Goal: Check status: Verify the current state of an ongoing process or item

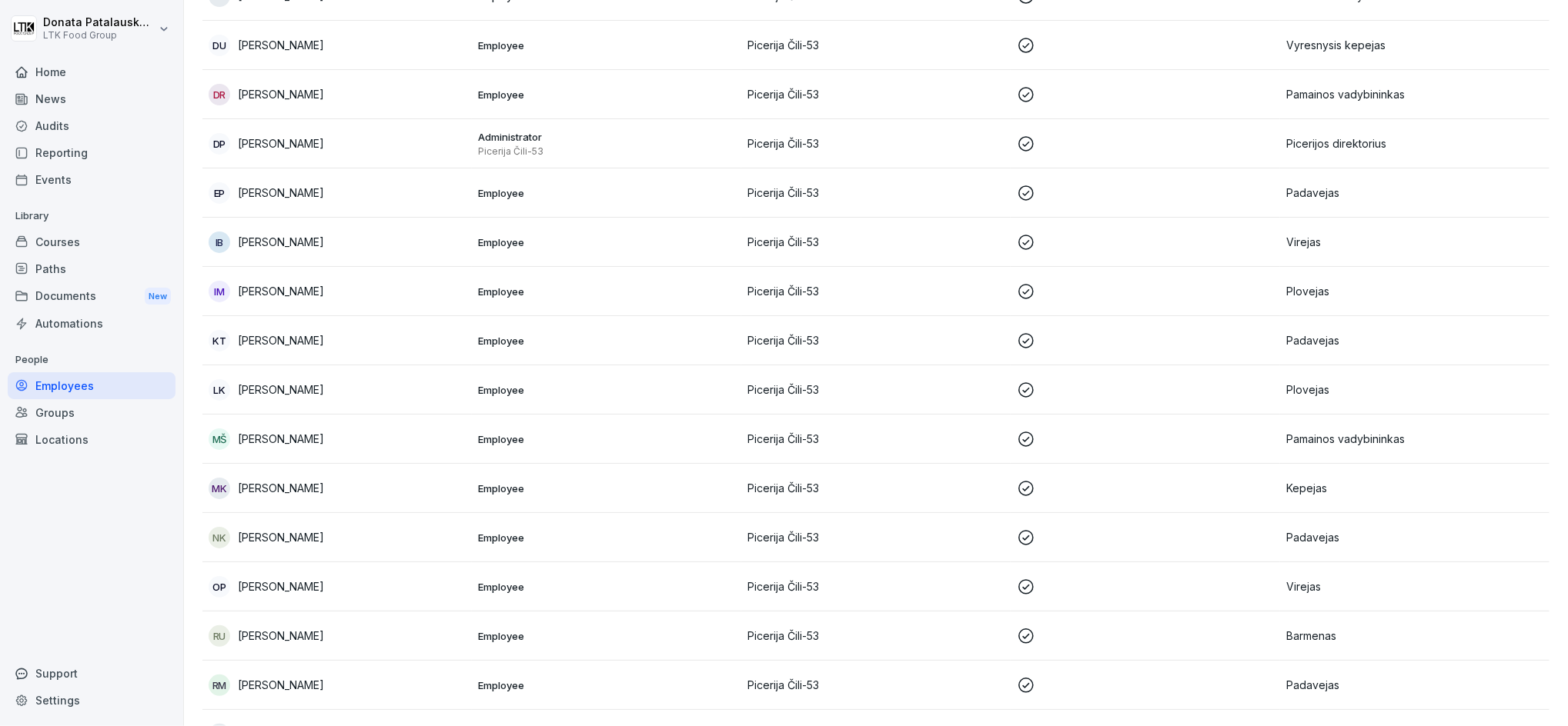
scroll to position [360, 0]
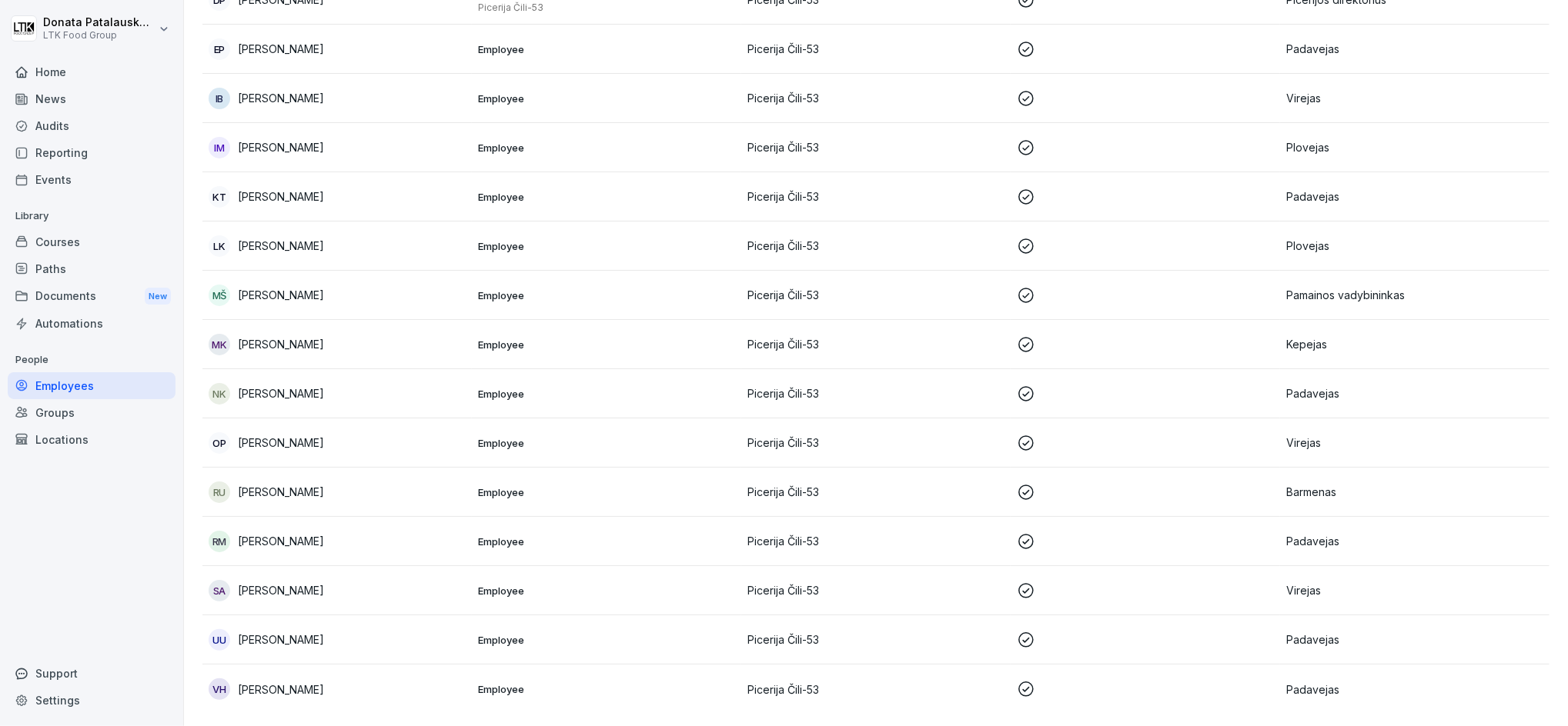
click at [346, 687] on td "VH [PERSON_NAME]" at bounding box center [337, 688] width 270 height 49
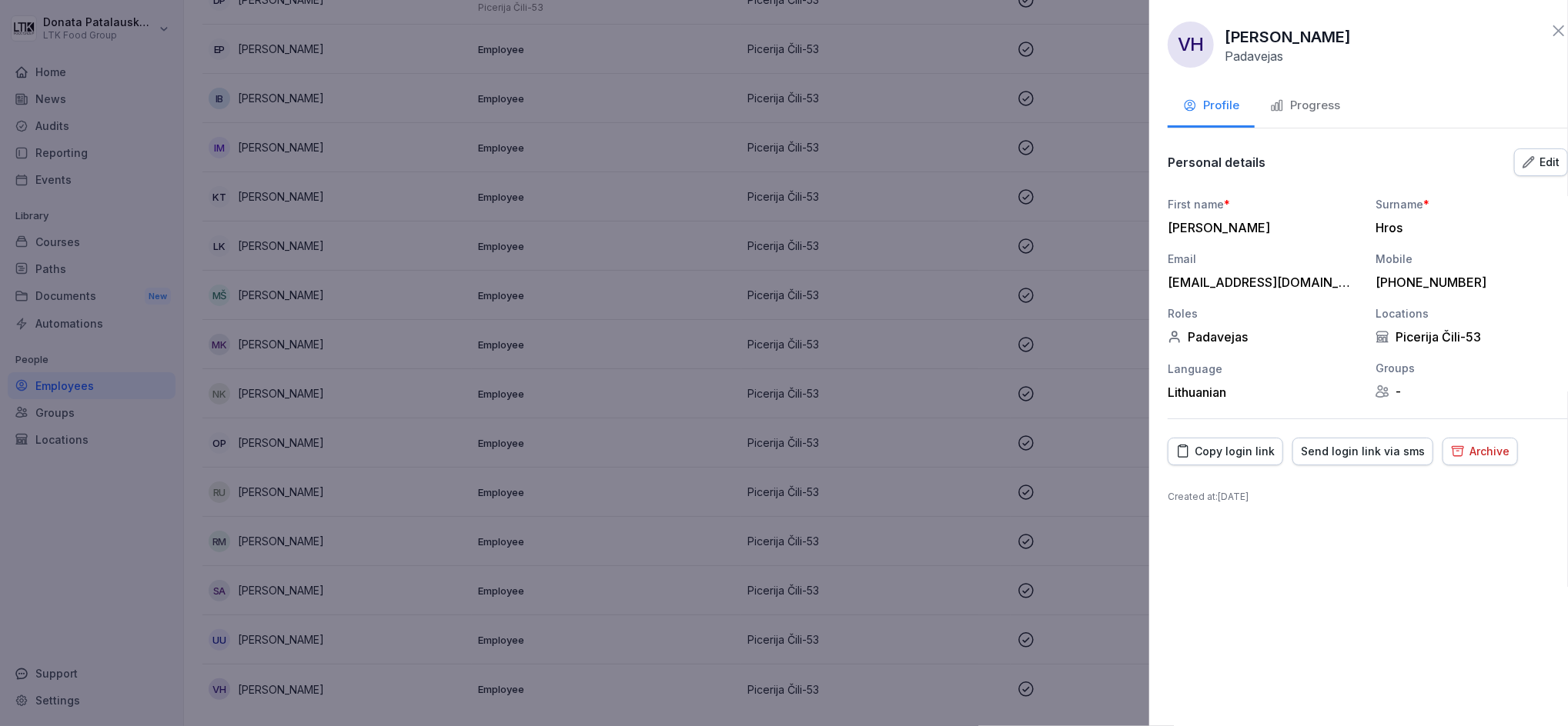
click at [346, 687] on div at bounding box center [784, 363] width 1568 height 726
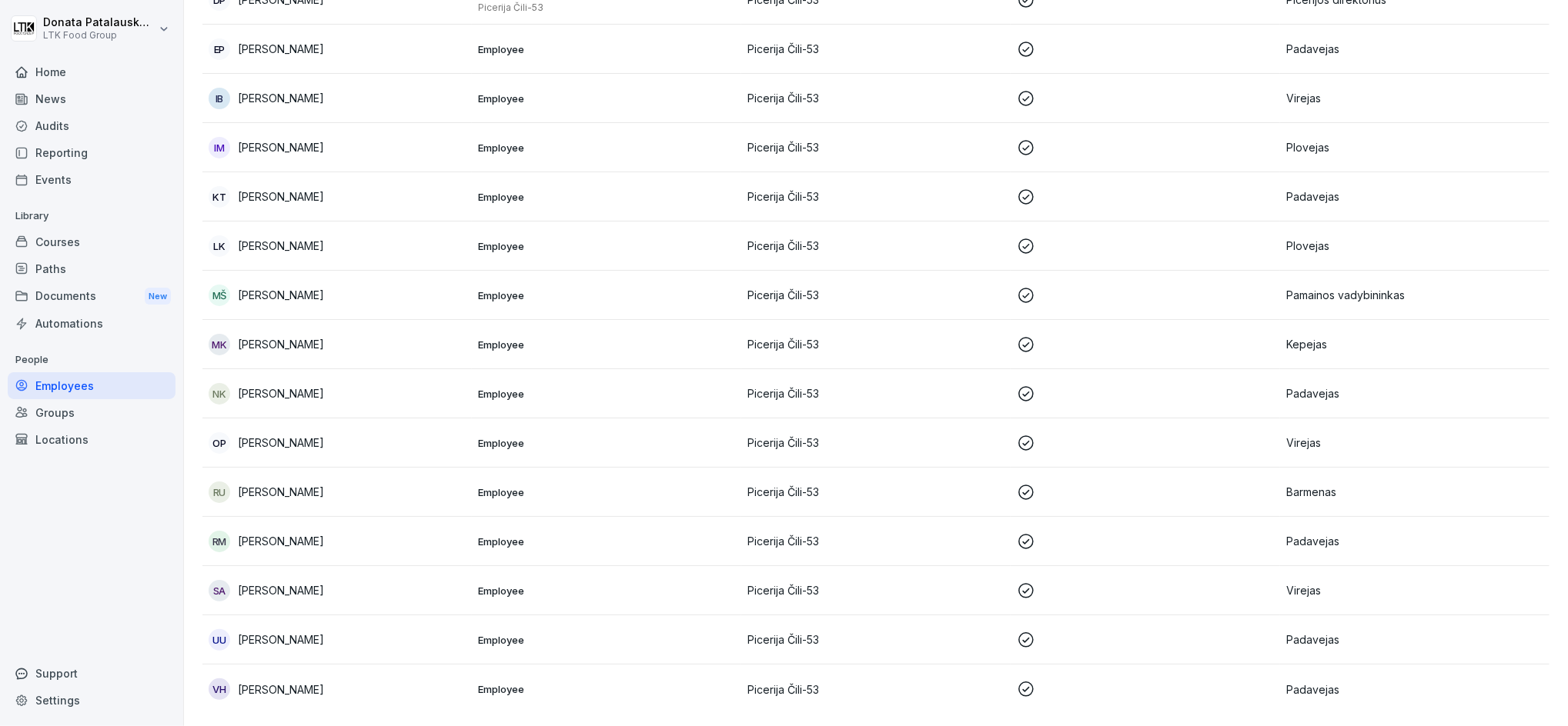
click at [360, 481] on div "RU [PERSON_NAME]" at bounding box center [337, 492] width 257 height 21
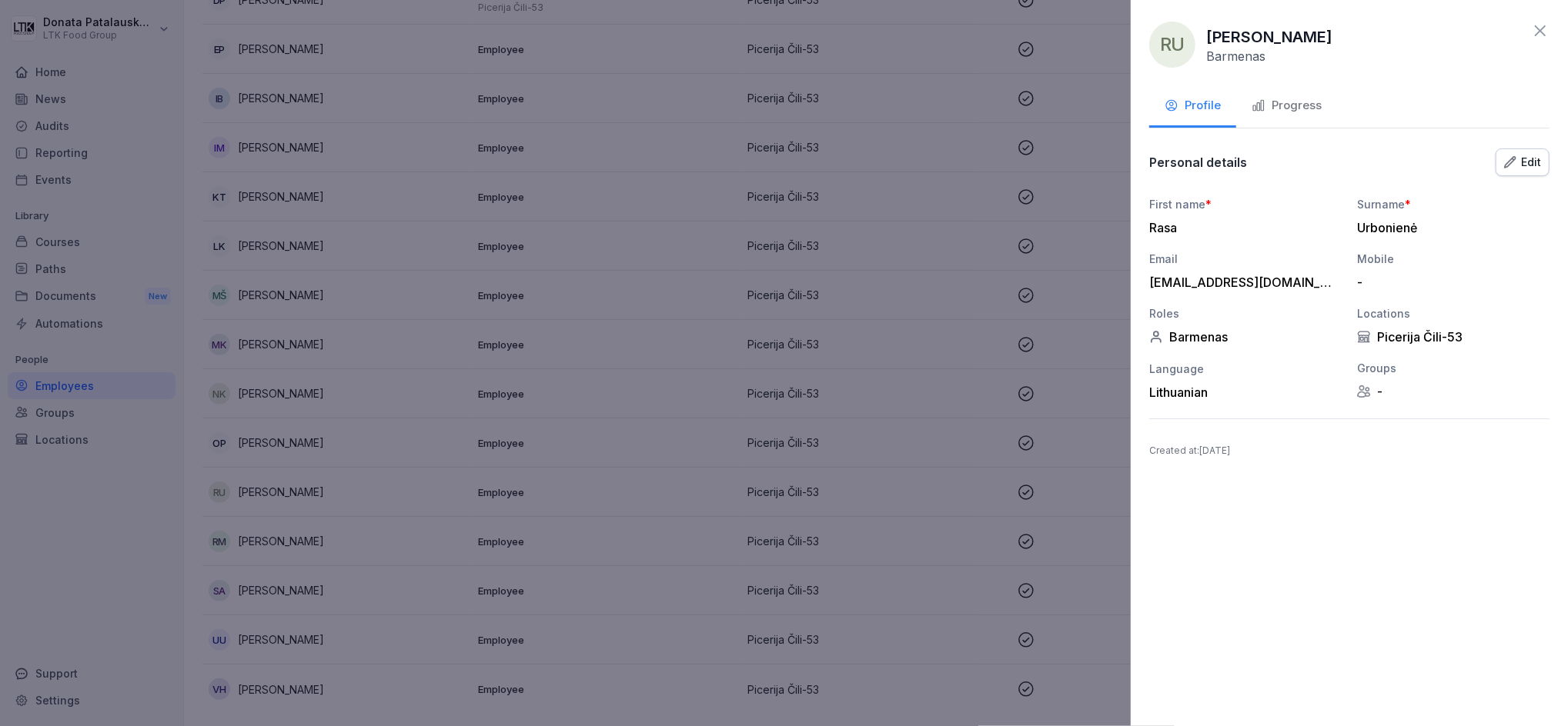
click at [1289, 94] on button "Progress" at bounding box center [1285, 106] width 100 height 41
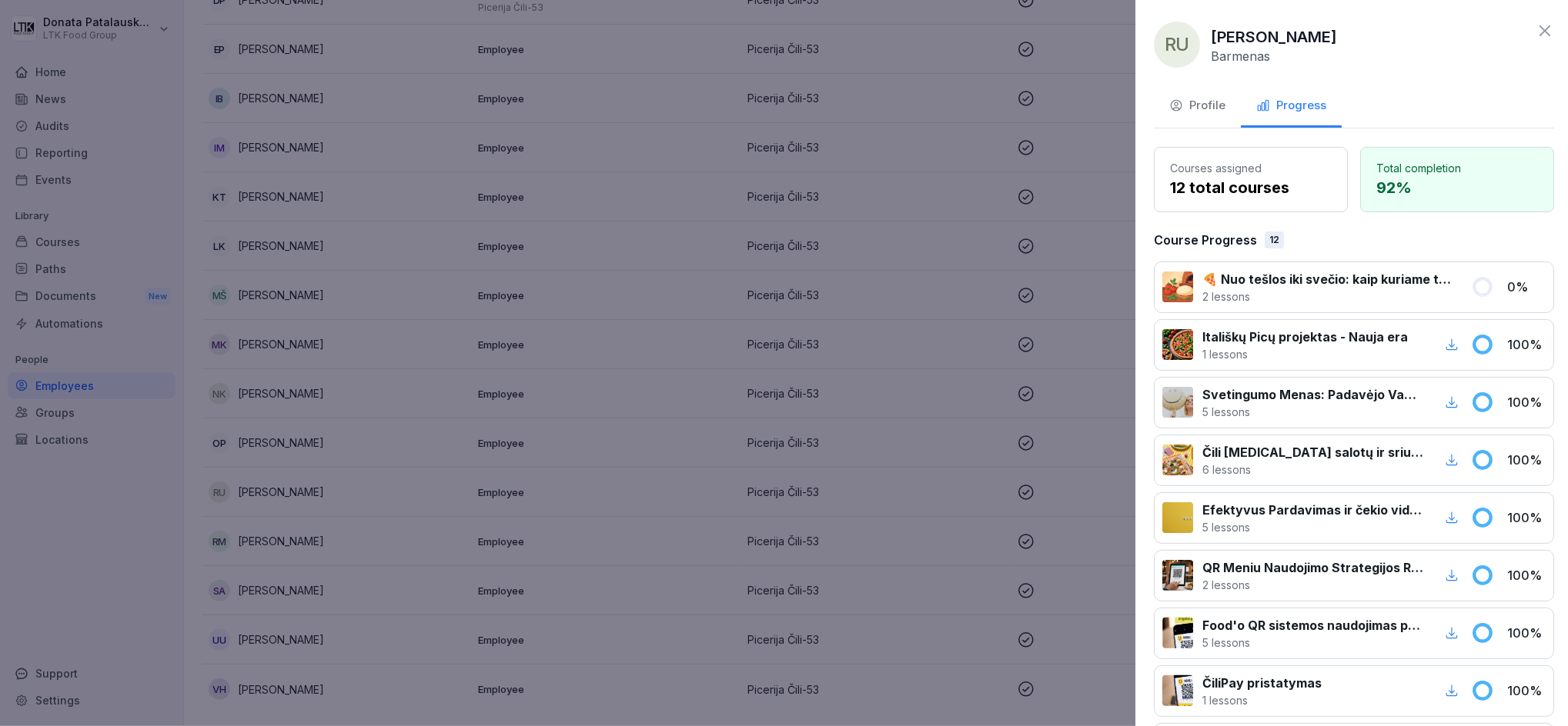
click at [842, 459] on div at bounding box center [784, 363] width 1568 height 726
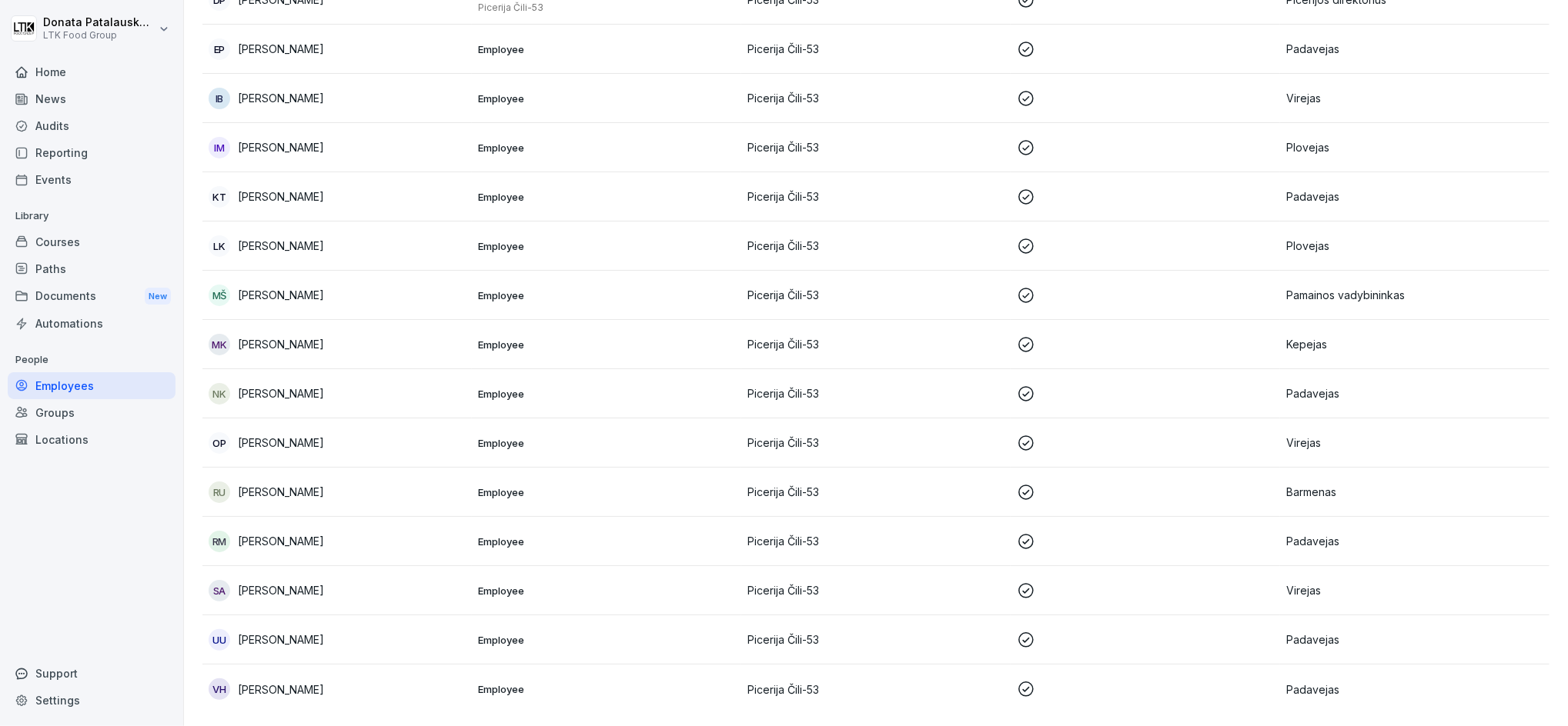
click at [376, 433] on div "OP [PERSON_NAME]" at bounding box center [337, 443] width 257 height 21
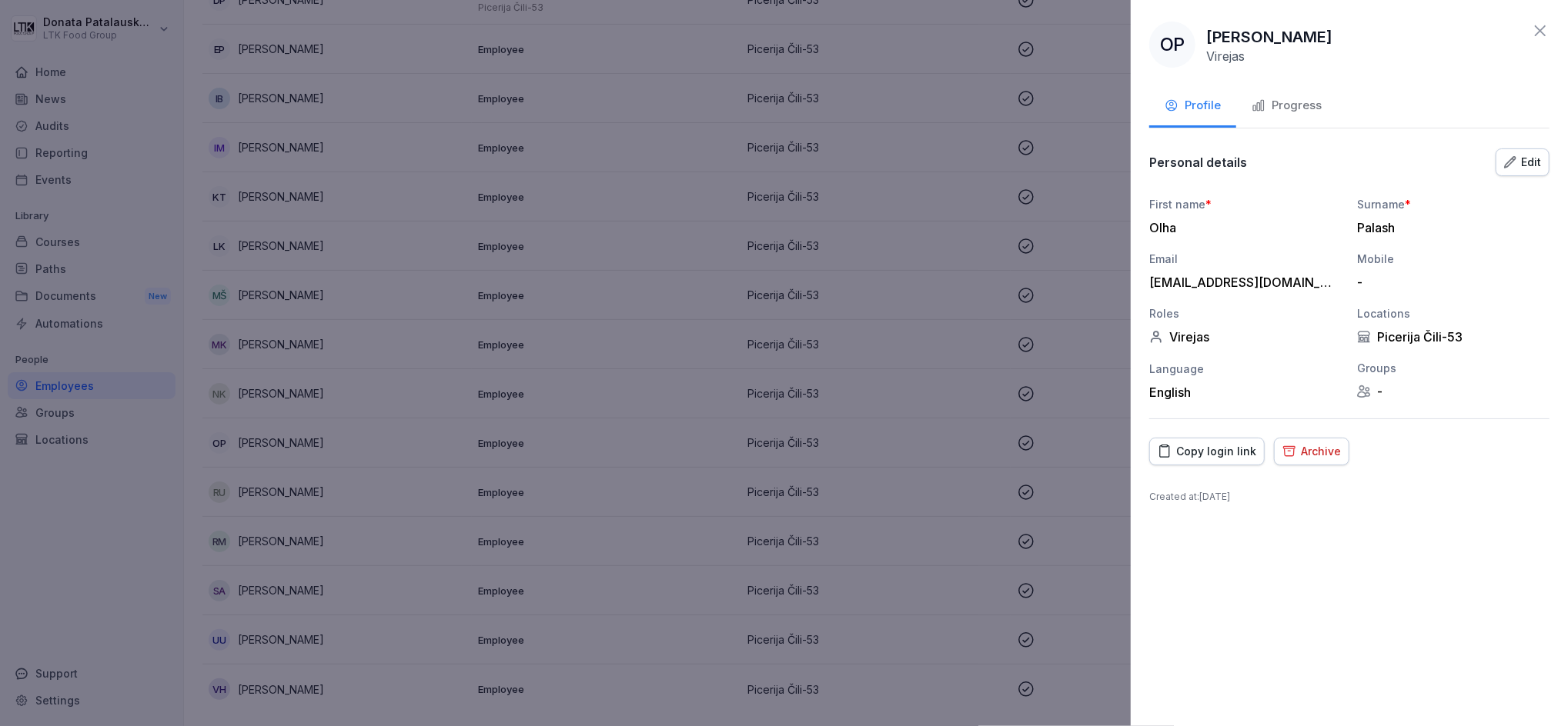
click at [1266, 95] on button "Progress" at bounding box center [1285, 106] width 100 height 41
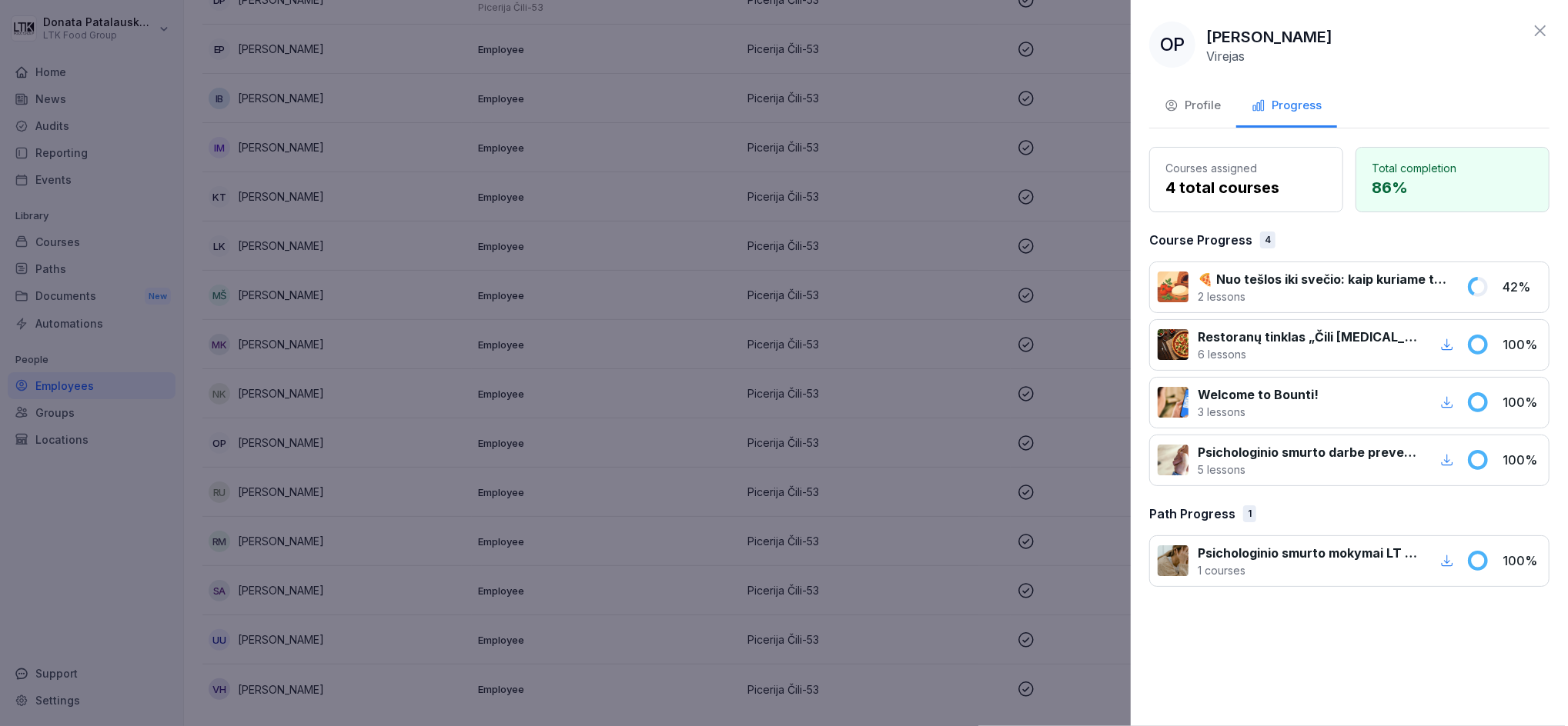
click at [876, 383] on div at bounding box center [784, 363] width 1568 height 726
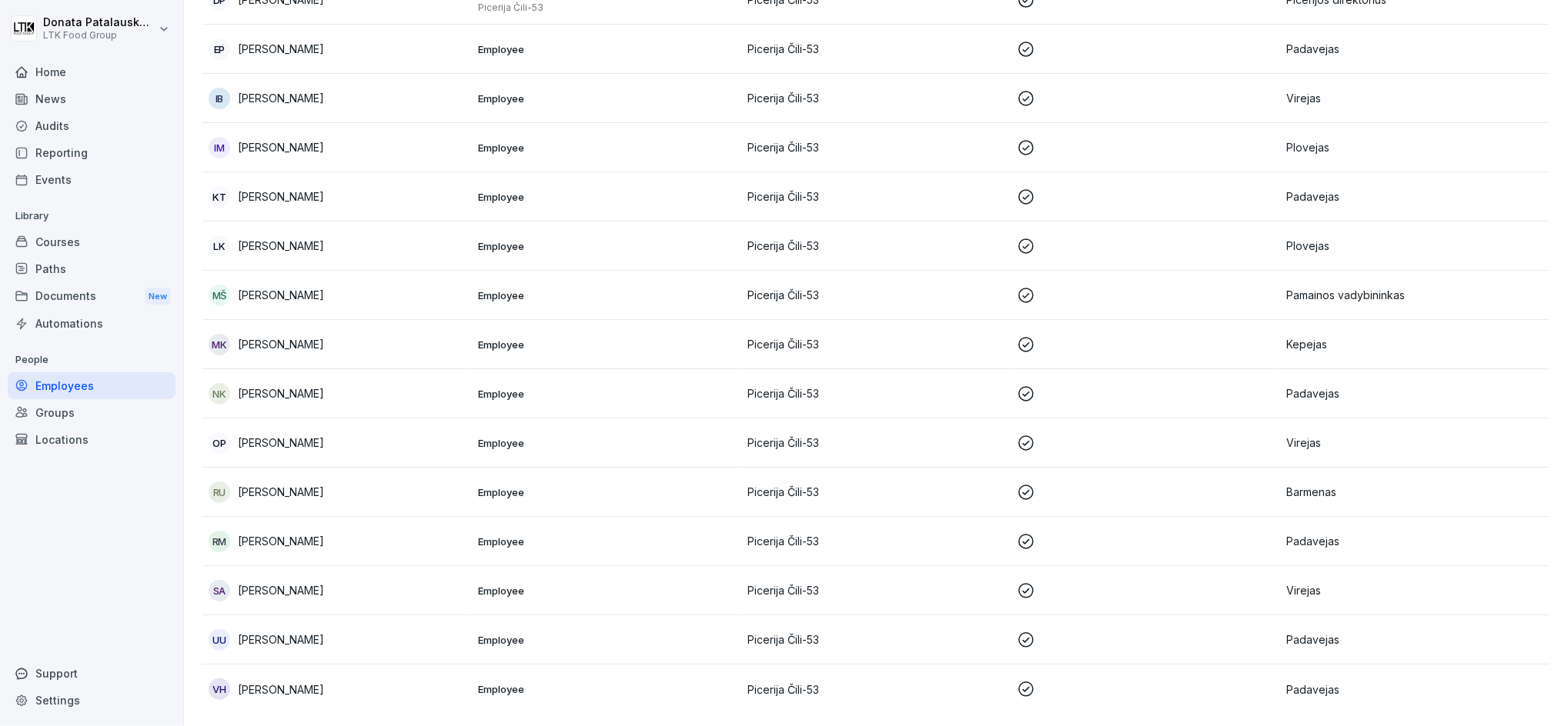
click at [295, 334] on div "MK [PERSON_NAME]" at bounding box center [337, 344] width 257 height 21
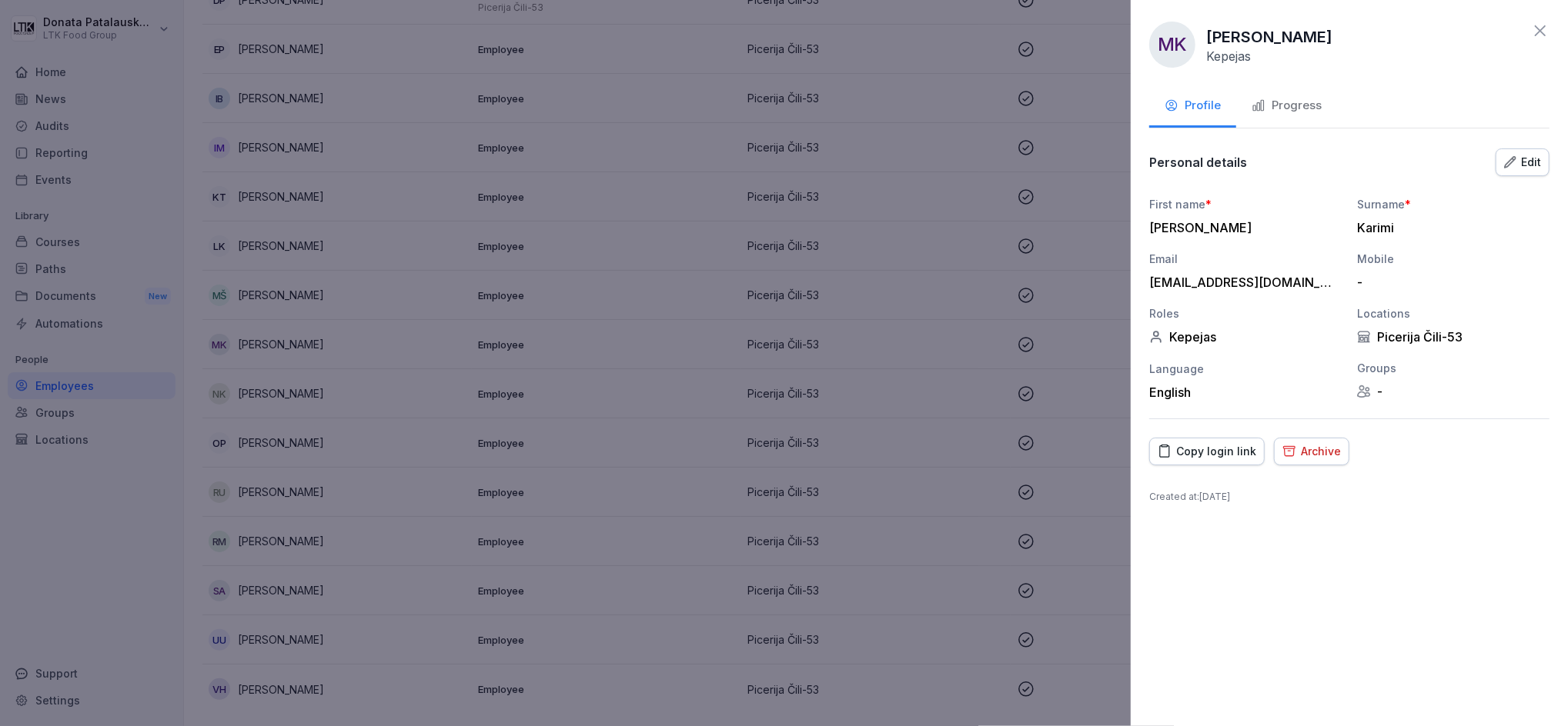
click at [1295, 95] on button "Progress" at bounding box center [1285, 106] width 100 height 41
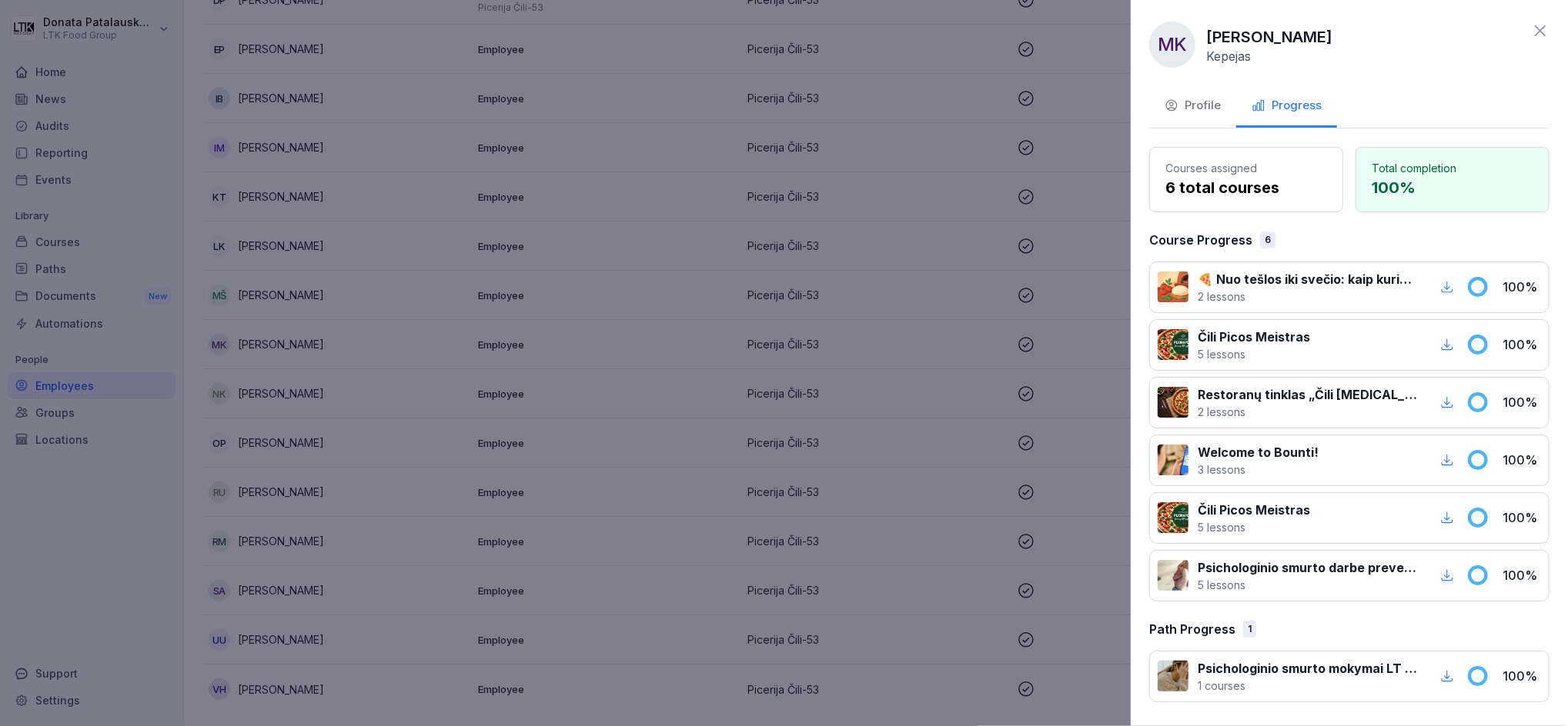
click at [798, 285] on div at bounding box center [784, 363] width 1568 height 726
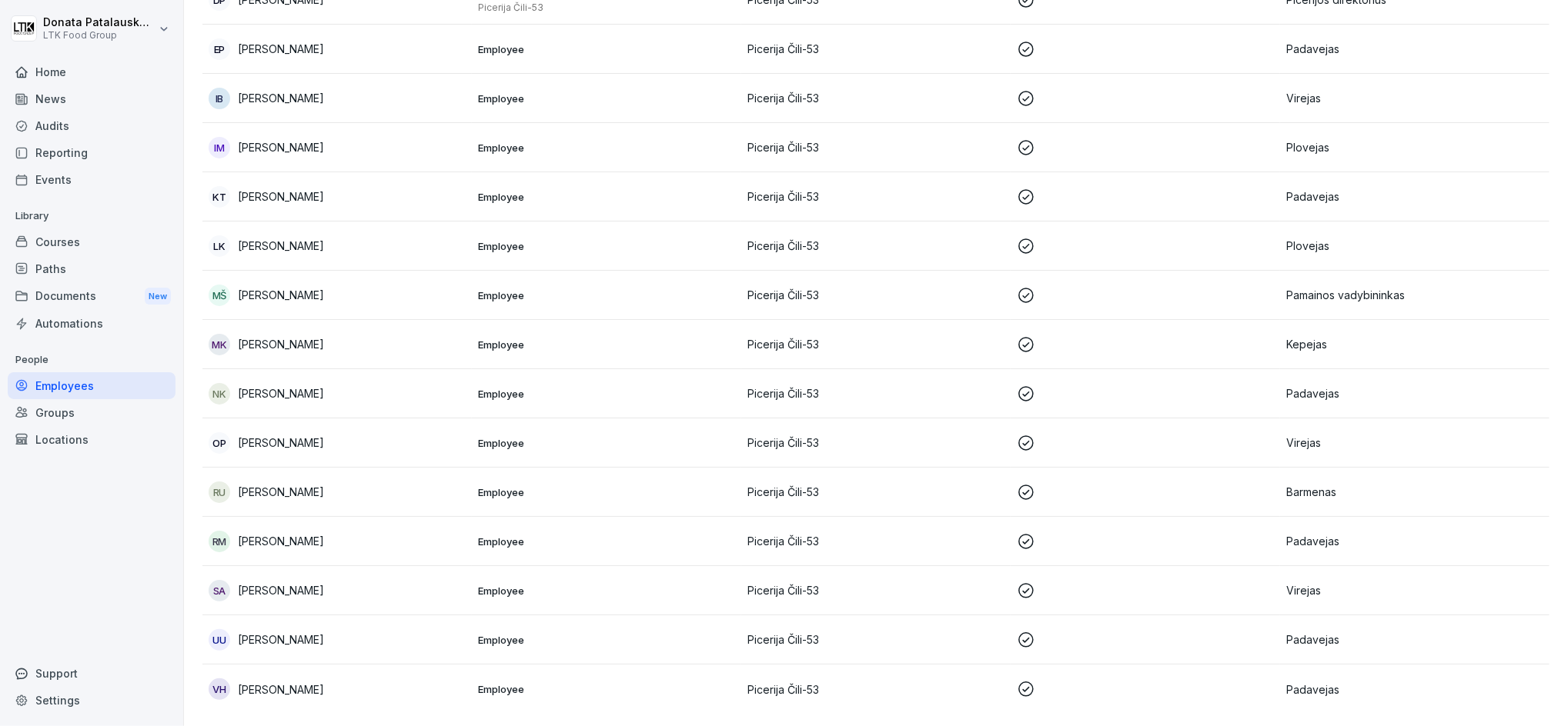
click at [392, 242] on td "LK [PERSON_NAME]" at bounding box center [337, 245] width 270 height 49
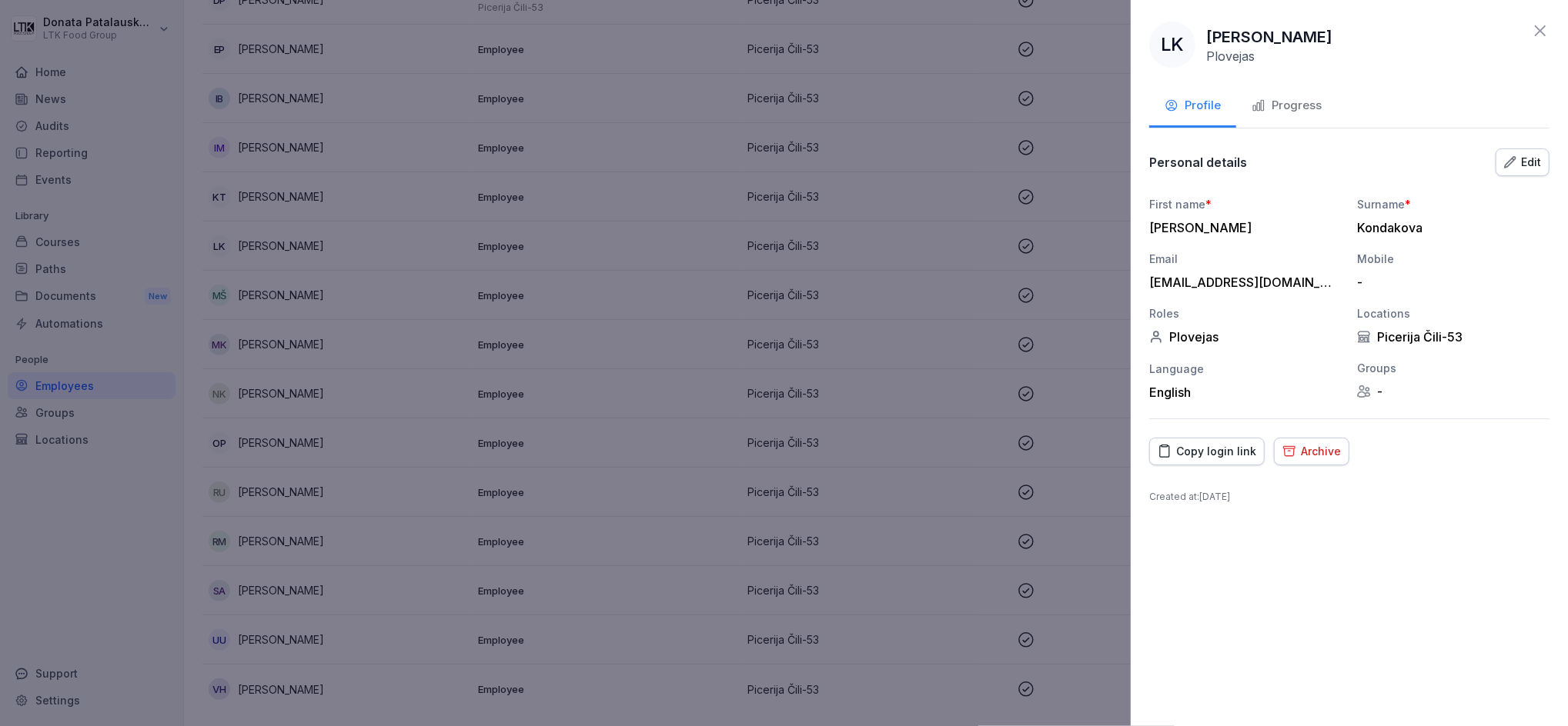
click at [1295, 118] on button "Progress" at bounding box center [1285, 106] width 100 height 41
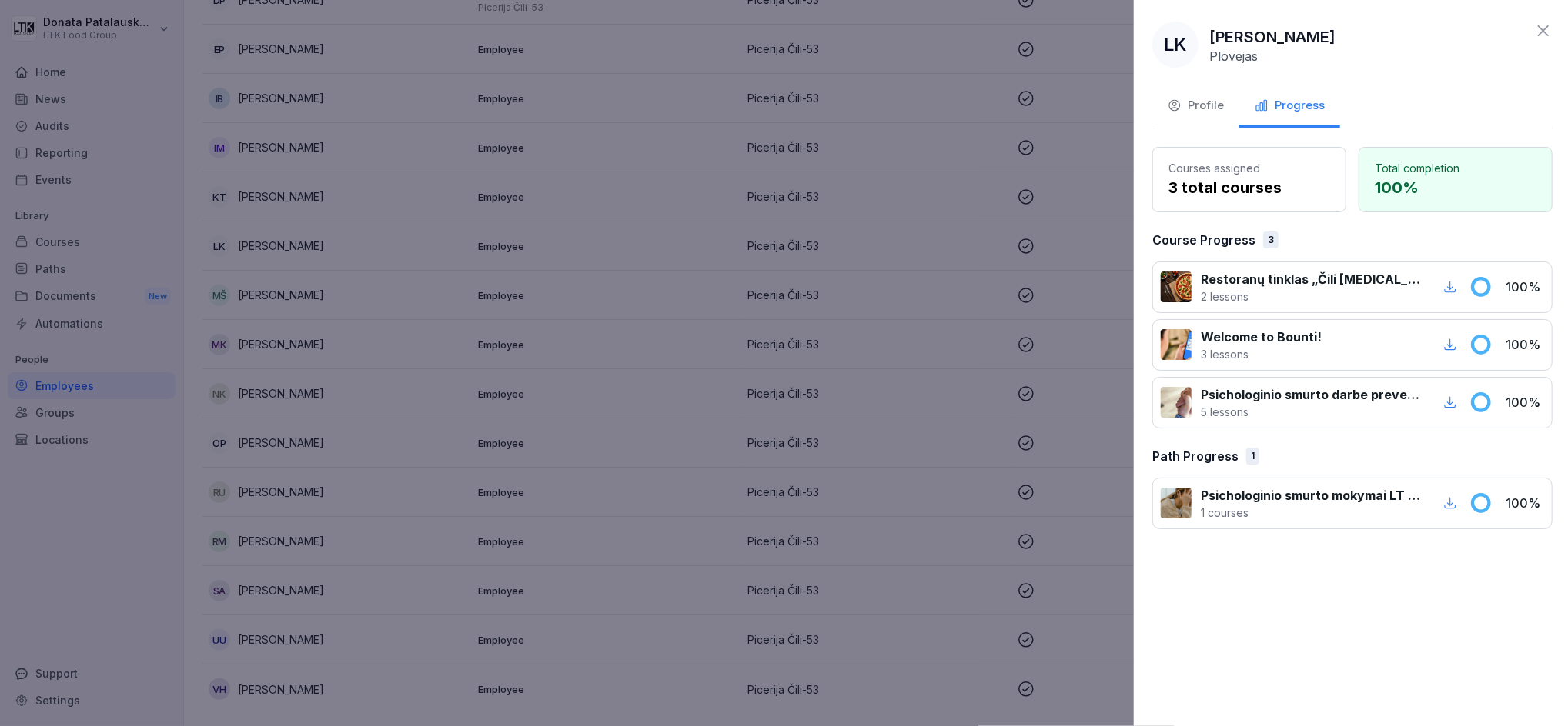
click at [681, 456] on div at bounding box center [784, 363] width 1568 height 726
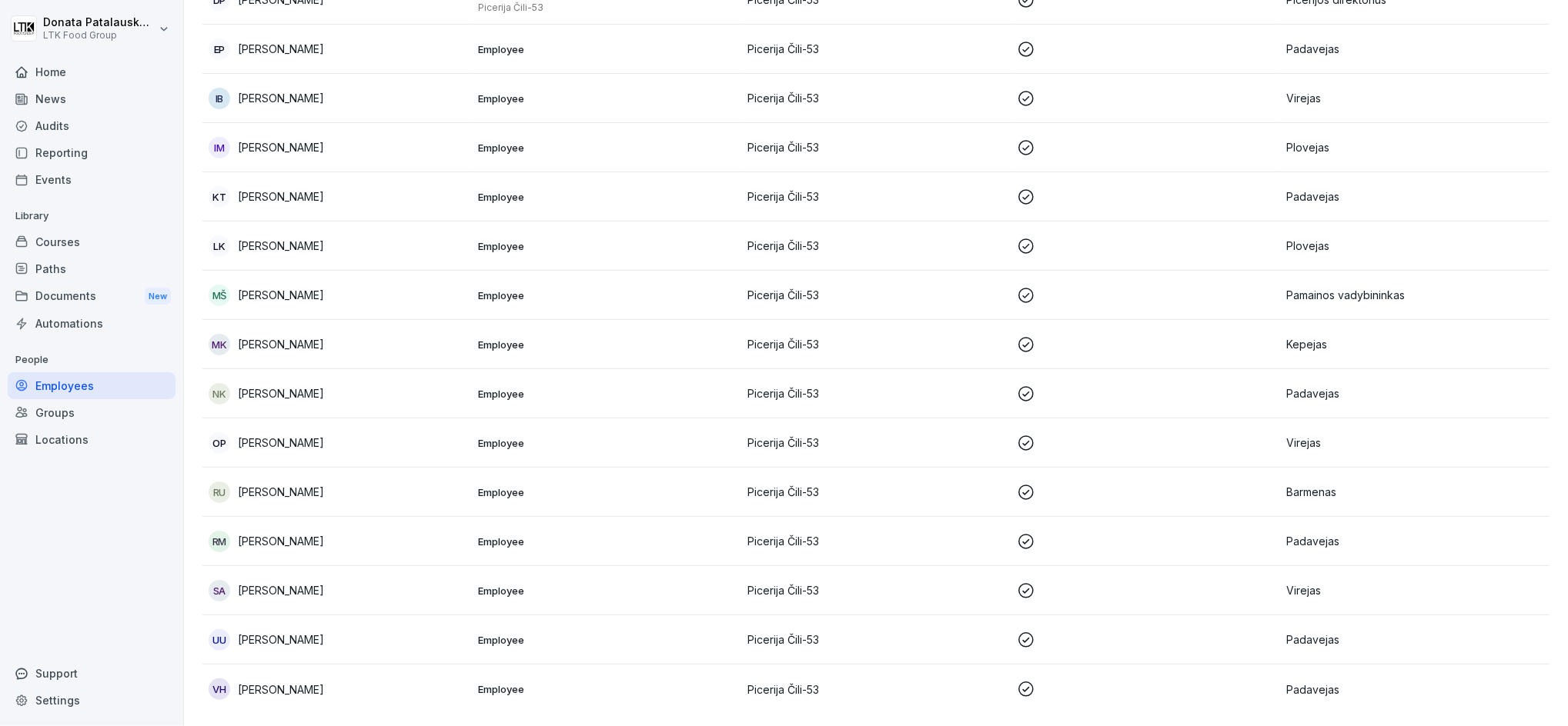
click at [349, 530] on div "[PERSON_NAME]" at bounding box center [337, 541] width 257 height 21
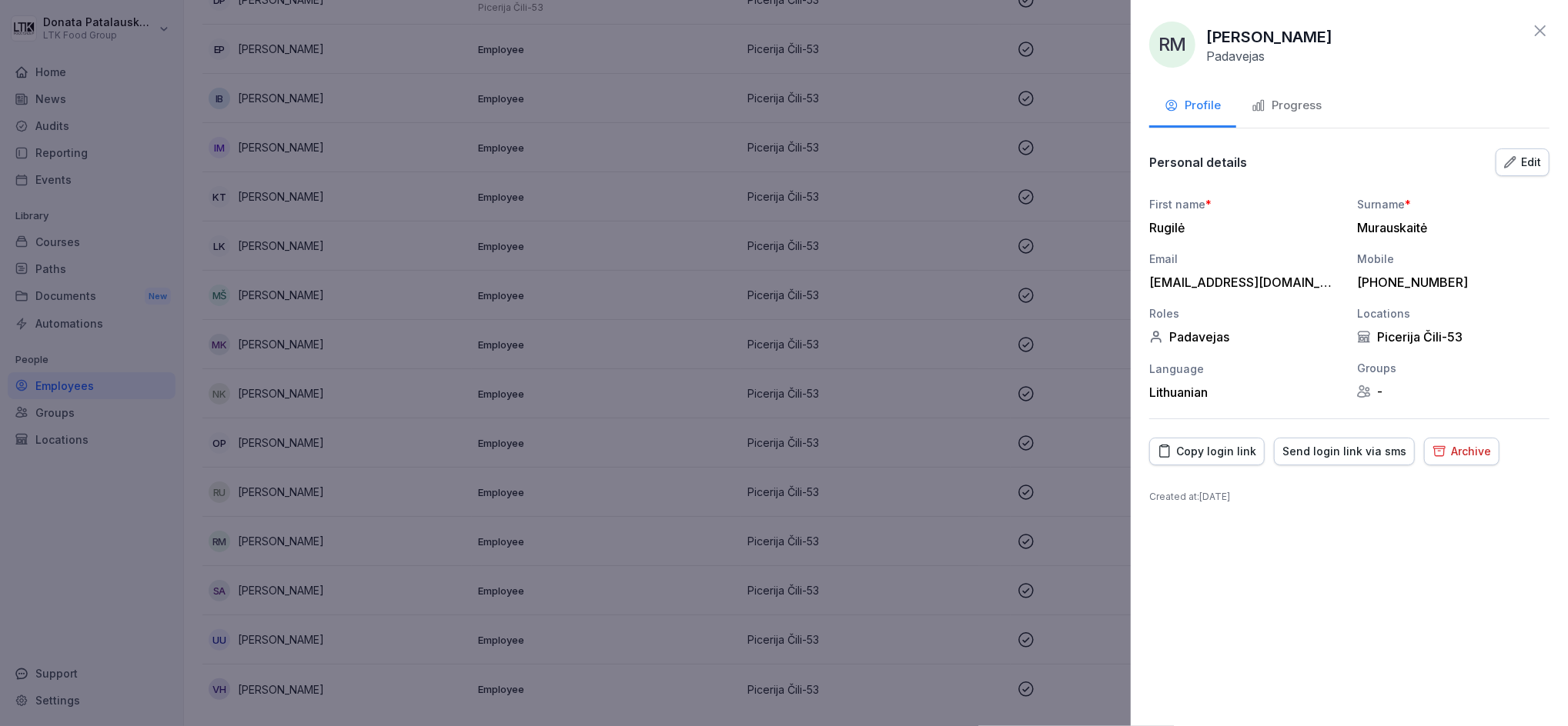
click at [1293, 106] on div "Progress" at bounding box center [1286, 106] width 70 height 18
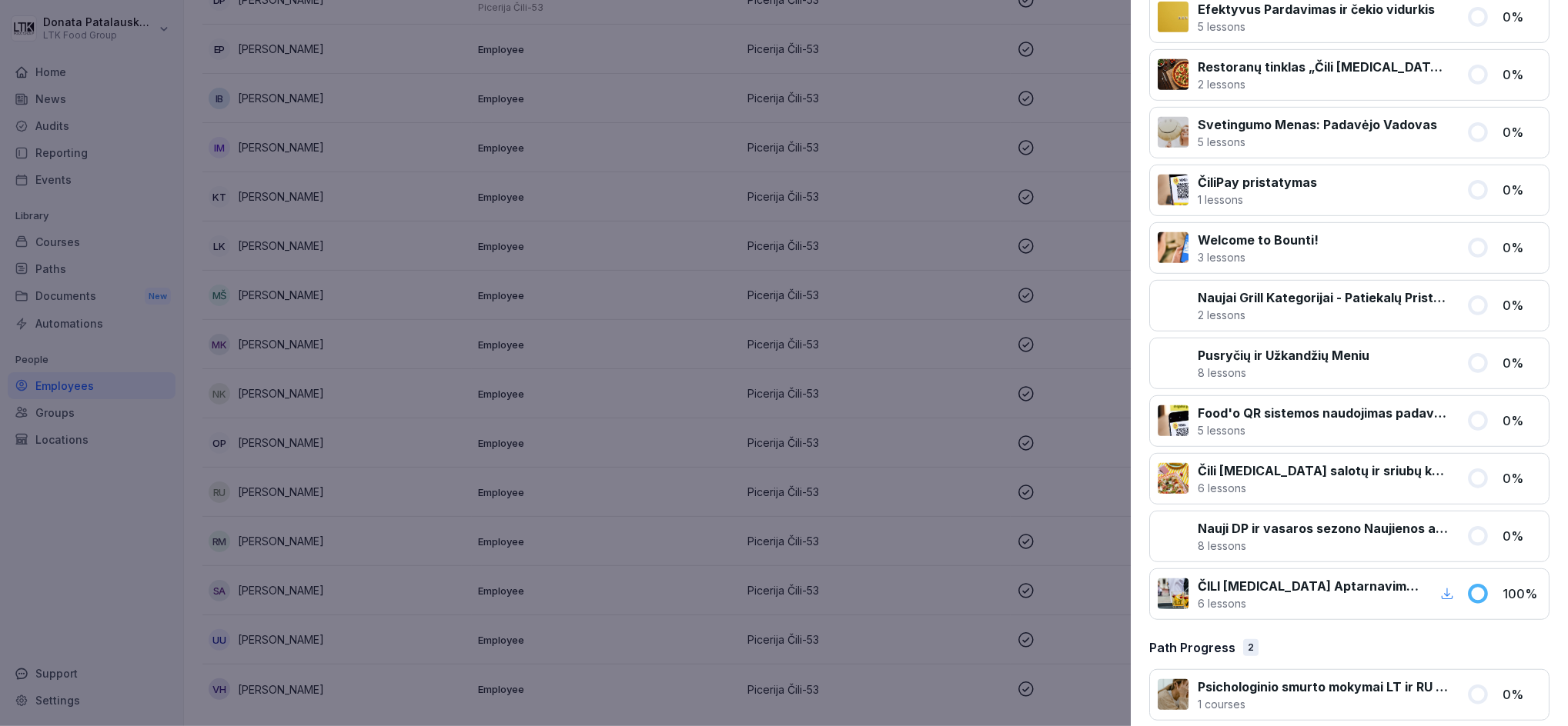
scroll to position [633, 0]
